Goal: Task Accomplishment & Management: Manage account settings

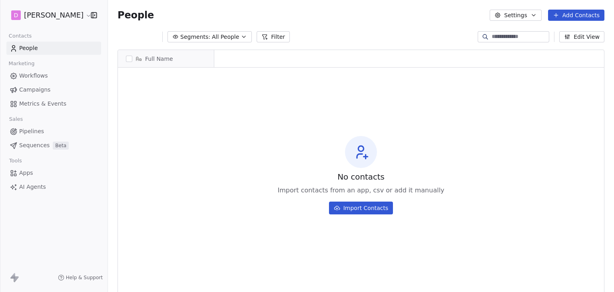
scroll to position [6, 6]
click at [281, 162] on div "No contacts Import contacts from an app, csv or add it manually Import Contacts" at bounding box center [361, 175] width 486 height 212
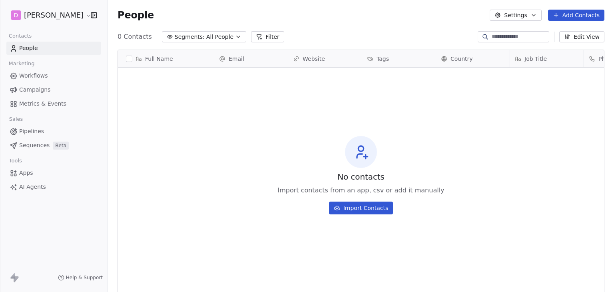
click at [43, 20] on html "D [PERSON_NAME] Contacts People Marketing Workflows Campaigns Metrics & Events …" at bounding box center [307, 146] width 614 height 292
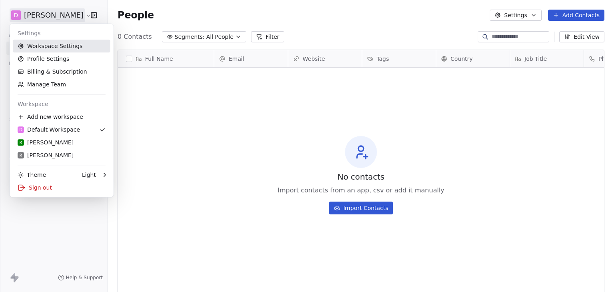
click at [56, 45] on link "Workspace Settings" at bounding box center [62, 46] width 98 height 13
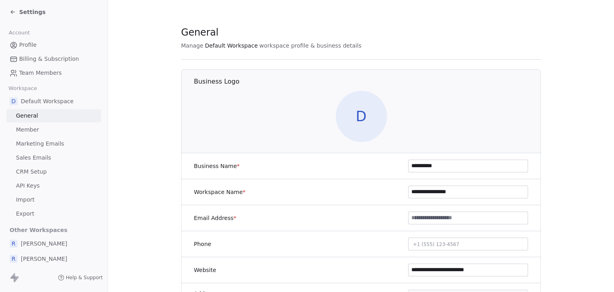
click at [25, 144] on span "Marketing Emails" at bounding box center [40, 144] width 48 height 8
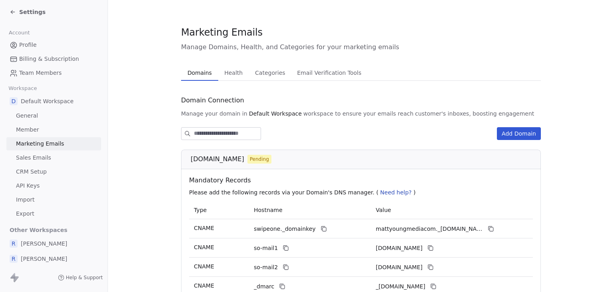
click at [33, 14] on span "Settings" at bounding box center [32, 12] width 26 height 8
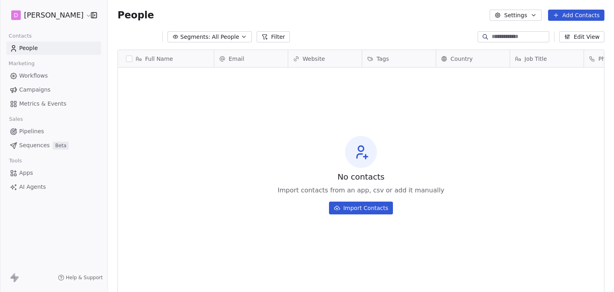
scroll to position [250, 500]
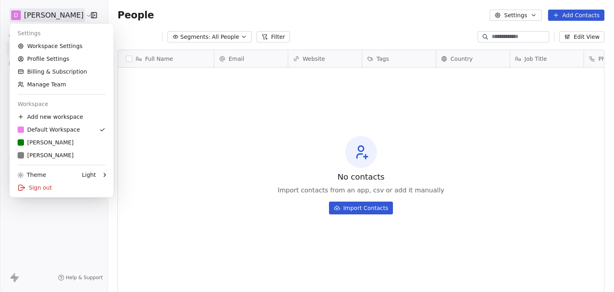
click at [40, 14] on html "D [PERSON_NAME] Contacts People Marketing Workflows Campaigns Metrics & Events …" at bounding box center [307, 146] width 614 height 292
click at [46, 161] on link "R [PERSON_NAME]" at bounding box center [62, 155] width 98 height 13
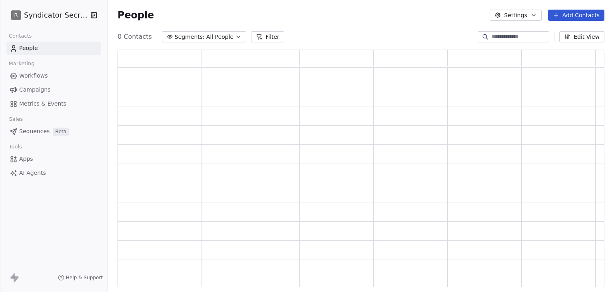
scroll to position [231, 481]
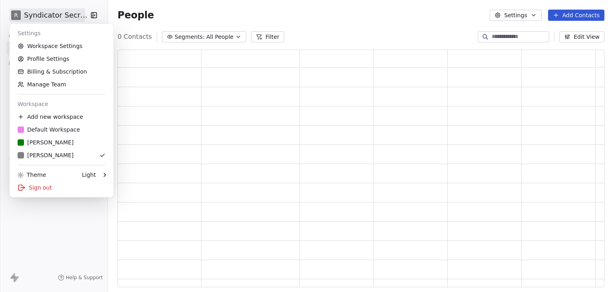
click at [44, 13] on html "R Syndicator Secrets Contacts People Marketing Workflows Campaigns Metrics & Ev…" at bounding box center [307, 146] width 614 height 292
click at [53, 47] on link "Workspace Settings" at bounding box center [62, 46] width 98 height 13
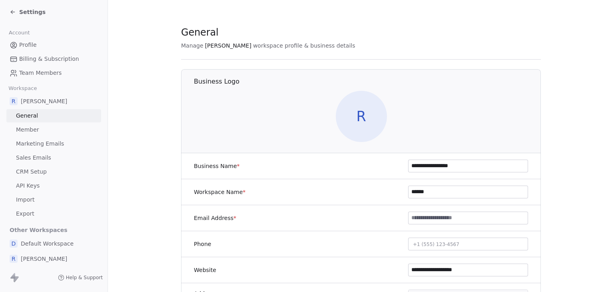
click at [37, 141] on span "Marketing Emails" at bounding box center [40, 144] width 48 height 8
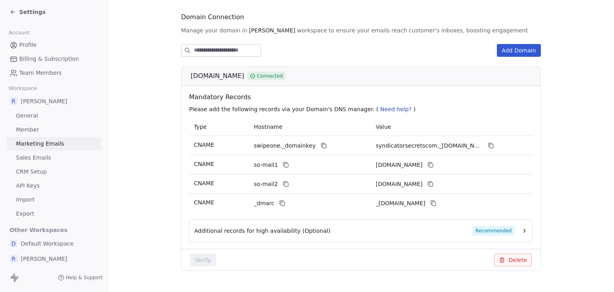
scroll to position [83, 0]
click at [27, 12] on span "Settings" at bounding box center [32, 12] width 26 height 8
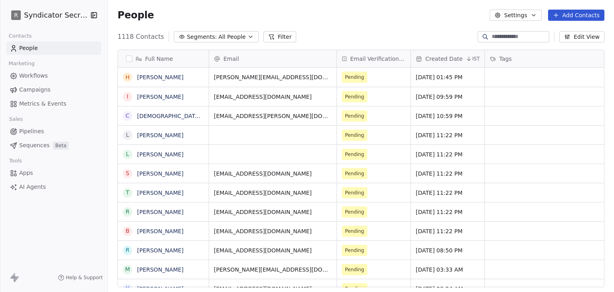
scroll to position [250, 500]
click at [40, 76] on span "Workflows" at bounding box center [33, 76] width 29 height 8
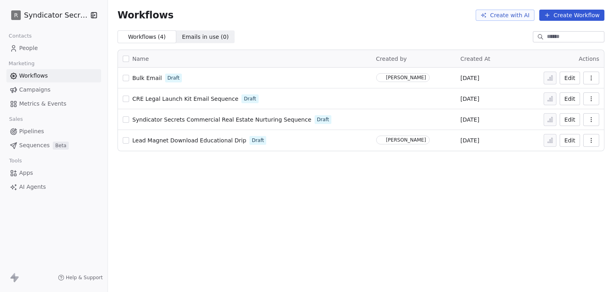
click at [38, 90] on span "Campaigns" at bounding box center [34, 90] width 31 height 8
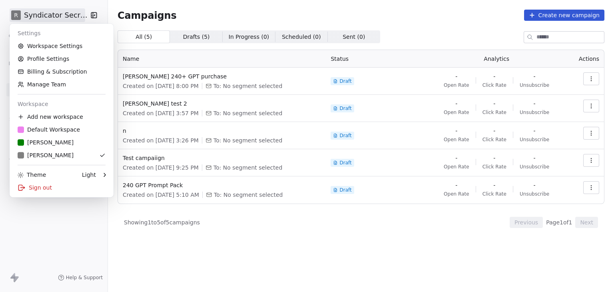
click at [66, 18] on html "R Syndicator Secrets Contacts People Marketing Workflows Campaigns Metrics & Ev…" at bounding box center [307, 146] width 614 height 292
click at [63, 50] on link "Workspace Settings" at bounding box center [62, 46] width 98 height 13
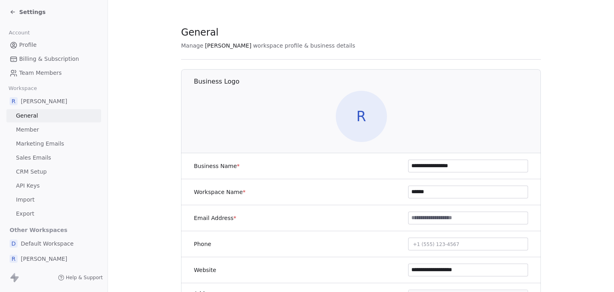
click at [34, 160] on span "Sales Emails" at bounding box center [33, 158] width 35 height 8
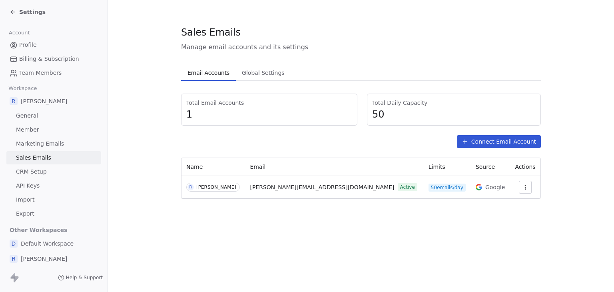
click at [522, 189] on icon "button" at bounding box center [525, 187] width 6 height 6
click at [510, 204] on span "Settings" at bounding box center [510, 205] width 23 height 8
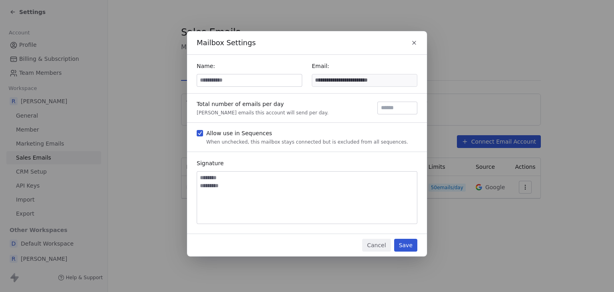
click at [419, 40] on button "button" at bounding box center [414, 42] width 11 height 11
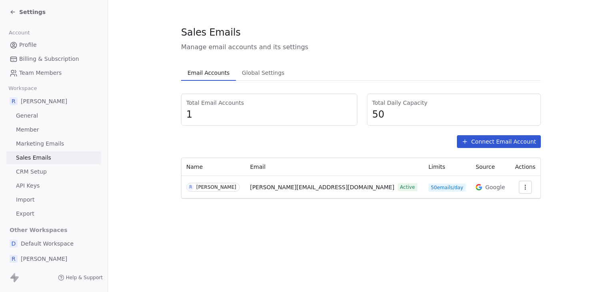
click at [310, 222] on section "Sales Emails Manage email accounts and its settings Email Accounts Email Accoun…" at bounding box center [361, 112] width 506 height 224
click at [519, 188] on button "button" at bounding box center [525, 187] width 13 height 13
click at [504, 206] on span "Settings" at bounding box center [510, 205] width 23 height 8
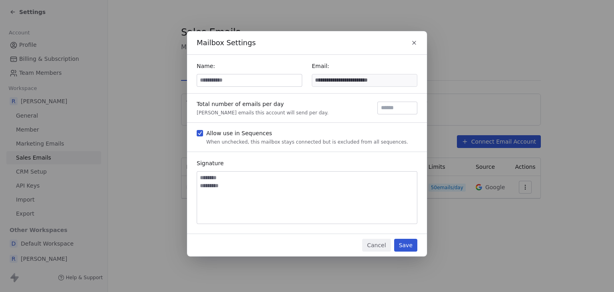
click at [250, 82] on input at bounding box center [249, 80] width 105 height 12
click at [376, 243] on button "Cancel" at bounding box center [376, 245] width 28 height 13
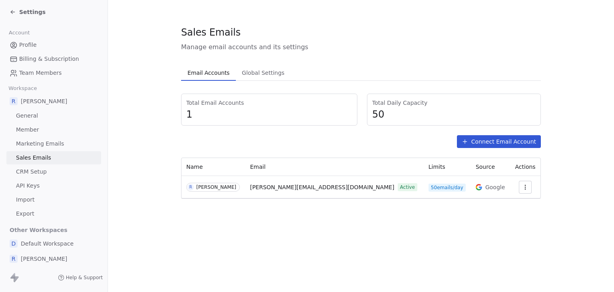
click at [18, 10] on div "Settings" at bounding box center [28, 12] width 36 height 8
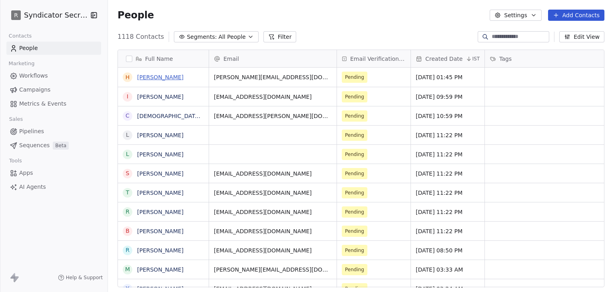
scroll to position [250, 500]
click at [163, 79] on link "[PERSON_NAME]" at bounding box center [160, 77] width 46 height 6
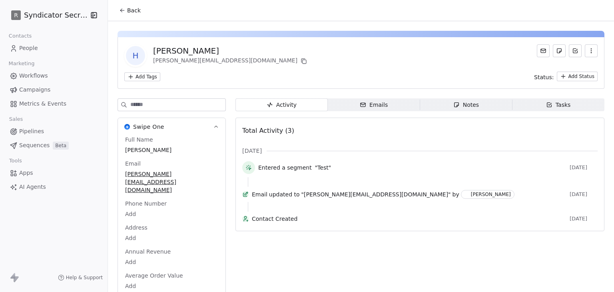
click at [380, 107] on div "Emails" at bounding box center [374, 105] width 28 height 8
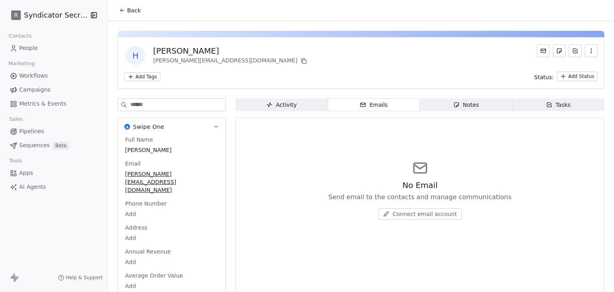
click at [419, 213] on span "Connect email account" at bounding box center [425, 214] width 64 height 8
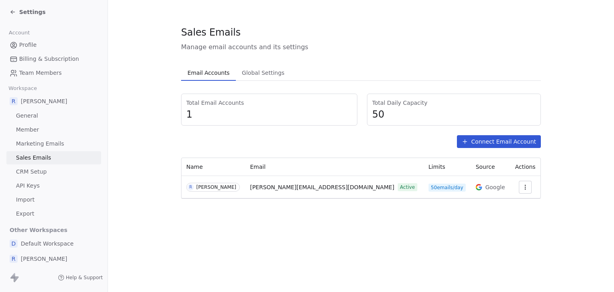
click at [35, 13] on span "Settings" at bounding box center [32, 12] width 26 height 8
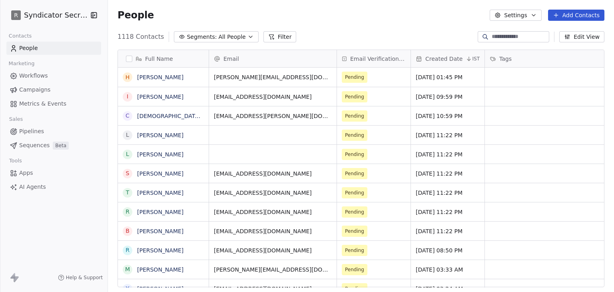
scroll to position [250, 500]
click at [162, 77] on link "[PERSON_NAME]" at bounding box center [160, 77] width 46 height 6
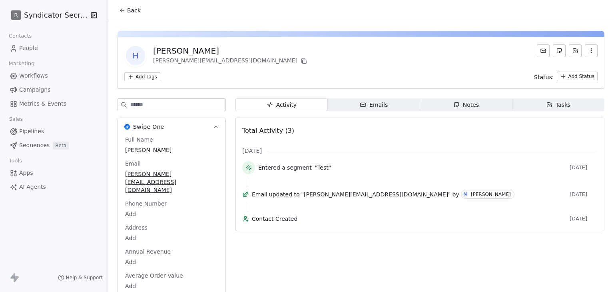
click at [376, 107] on div "Emails" at bounding box center [374, 105] width 28 height 8
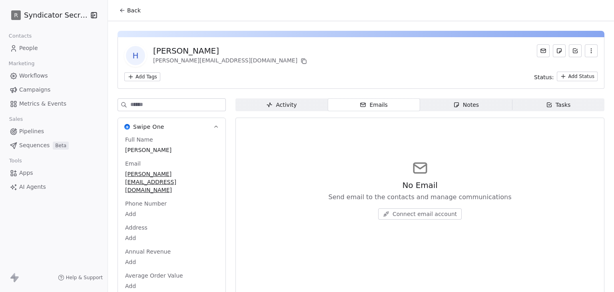
click at [436, 211] on span "Connect email account" at bounding box center [425, 214] width 64 height 8
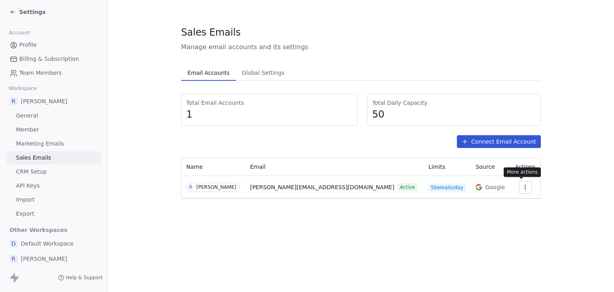
click at [524, 186] on icon "button" at bounding box center [525, 187] width 6 height 6
click at [396, 228] on html "Settings Account Profile Billing & Subscription Team Members Workspace R [PERSO…" at bounding box center [307, 146] width 614 height 292
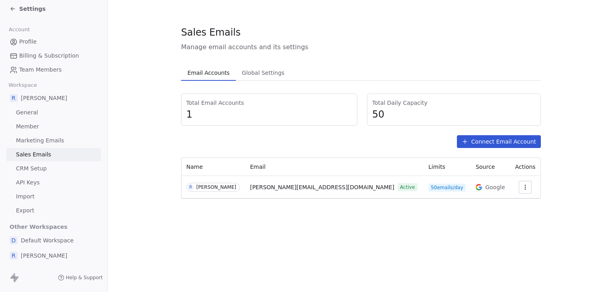
click at [32, 240] on span "Default Workspace" at bounding box center [47, 240] width 53 height 8
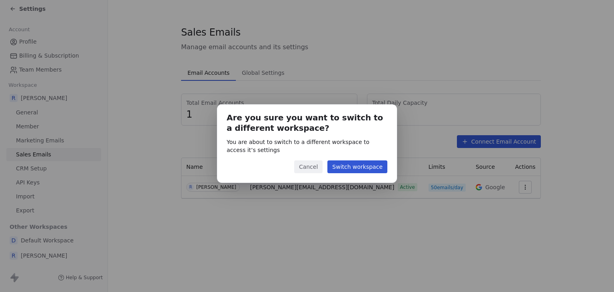
click at [360, 166] on button "Switch workspace" at bounding box center [358, 166] width 60 height 13
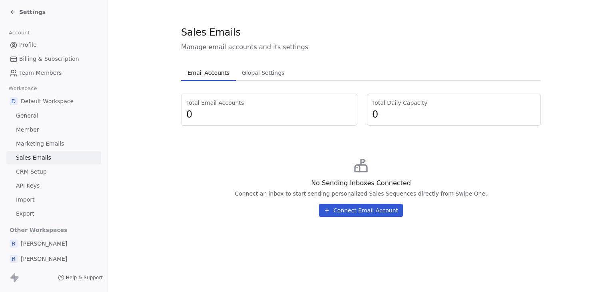
click at [16, 14] on div "Settings" at bounding box center [28, 12] width 36 height 8
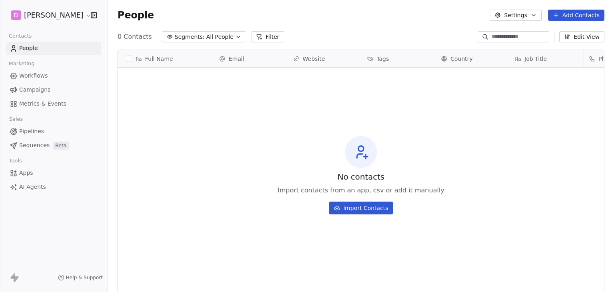
scroll to position [250, 500]
click at [49, 18] on html "D [PERSON_NAME] Contacts People Marketing Workflows Campaigns Metrics & Events …" at bounding box center [307, 146] width 614 height 292
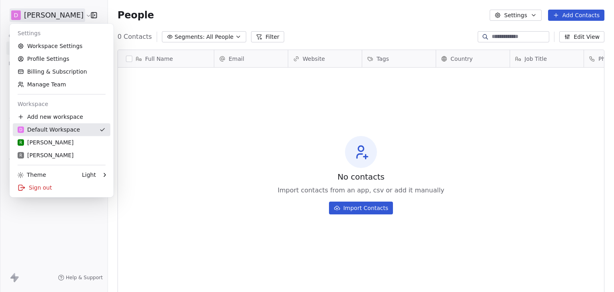
click at [63, 136] on link "R [PERSON_NAME]" at bounding box center [62, 142] width 98 height 13
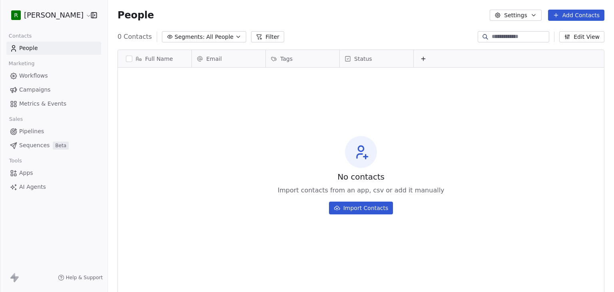
scroll to position [250, 500]
click at [40, 11] on html "R [PERSON_NAME] Contacts People Marketing Workflows Campaigns Metrics & Events …" at bounding box center [307, 146] width 614 height 292
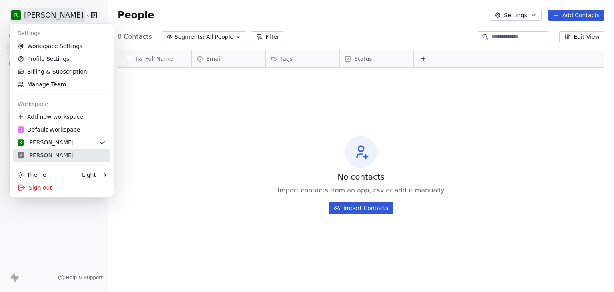
click at [41, 149] on link "R [PERSON_NAME]" at bounding box center [62, 155] width 98 height 13
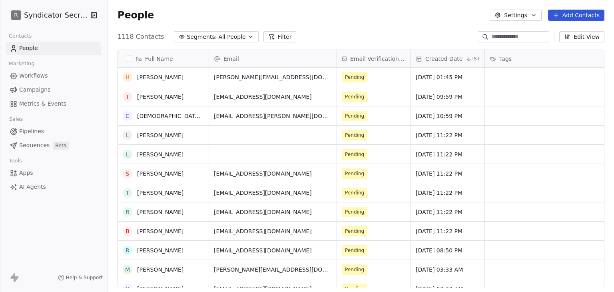
scroll to position [240, 0]
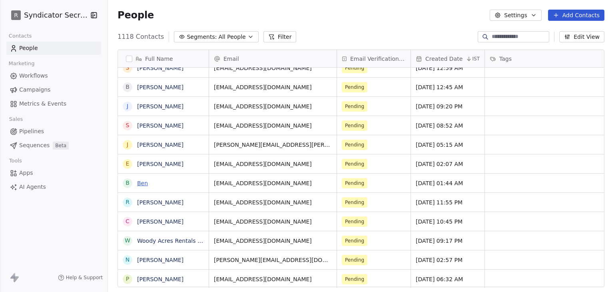
click at [142, 182] on link "Ben" at bounding box center [142, 183] width 11 height 6
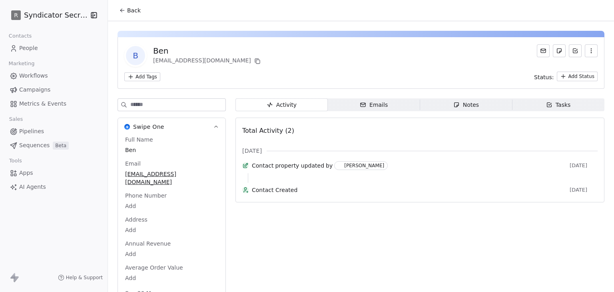
click at [361, 106] on icon "button" at bounding box center [363, 105] width 5 height 4
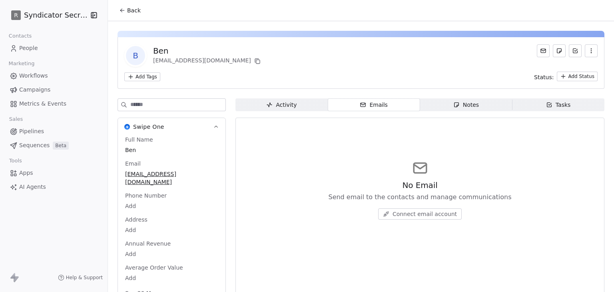
click at [402, 216] on span "Connect email account" at bounding box center [425, 214] width 64 height 8
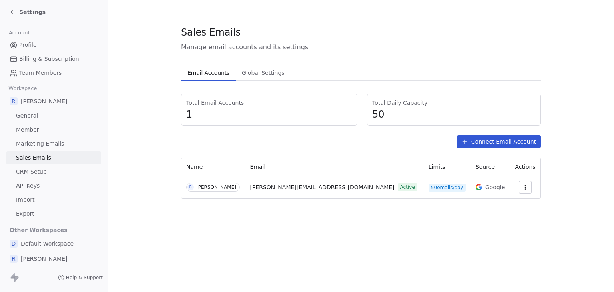
click at [416, 210] on section "Sales Emails Manage email accounts and its settings Email Accounts Email Accoun…" at bounding box center [361, 112] width 506 height 224
click at [15, 13] on icon at bounding box center [13, 12] width 6 height 6
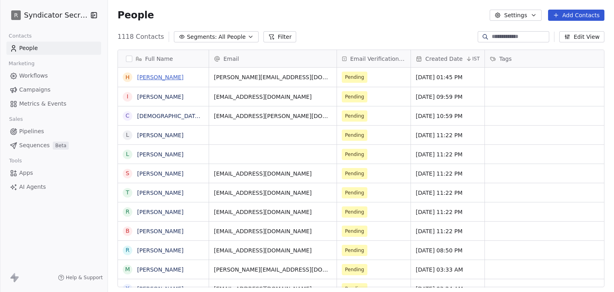
click at [141, 80] on link "[PERSON_NAME]" at bounding box center [160, 77] width 46 height 6
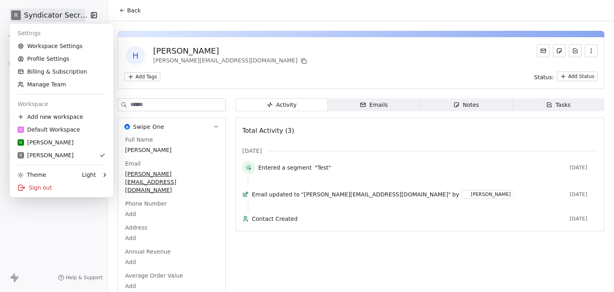
click at [71, 20] on html "R Syndicator Secrets Contacts People Marketing Workflows Campaigns Metrics & Ev…" at bounding box center [307, 146] width 614 height 292
click at [45, 191] on div "Sign out" at bounding box center [62, 187] width 98 height 13
